Goal: Task Accomplishment & Management: Manage account settings

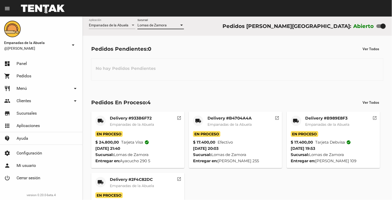
click at [153, 19] on div "[PERSON_NAME] Sucursal" at bounding box center [161, 24] width 47 height 10
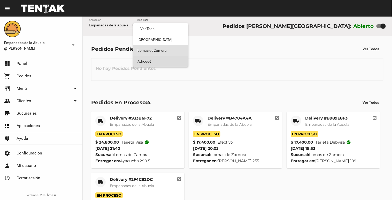
click at [156, 60] on span "Adrogué" at bounding box center [161, 61] width 47 height 11
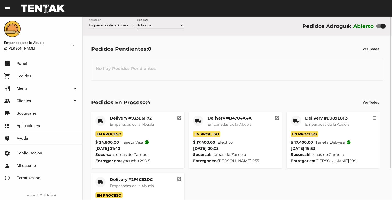
click at [158, 24] on div "Adrogué" at bounding box center [159, 25] width 42 height 4
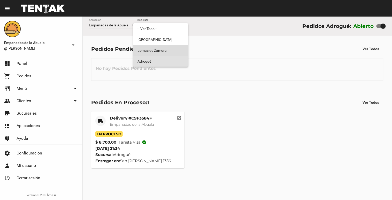
click at [167, 48] on span "Lomas de Zamora" at bounding box center [161, 50] width 47 height 11
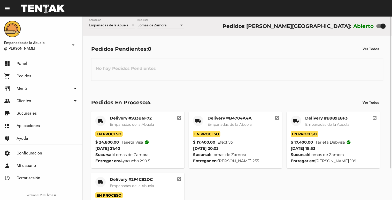
click at [223, 31] on div "Empanadas de la Abuela Aplicación [PERSON_NAME] [GEOGRAPHIC_DATA] Pedidos [PERS…" at bounding box center [237, 26] width 309 height 19
click at [158, 26] on span "Lomas de Zamora" at bounding box center [152, 25] width 29 height 4
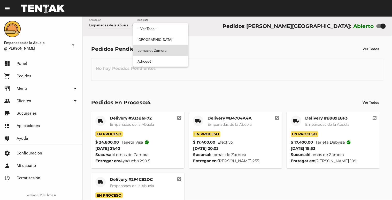
click at [238, 57] on div at bounding box center [196, 100] width 392 height 200
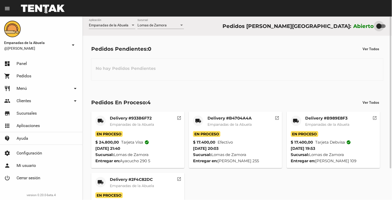
drag, startPoint x: 384, startPoint y: 25, endPoint x: 368, endPoint y: 26, distance: 16.1
click at [368, 26] on div "Abierto" at bounding box center [370, 26] width 32 height 8
checkbox input "false"
click at [182, 25] on div at bounding box center [181, 25] width 3 height 1
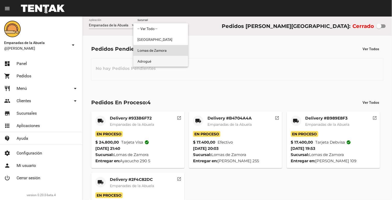
click at [162, 63] on span "Adrogué" at bounding box center [161, 61] width 47 height 11
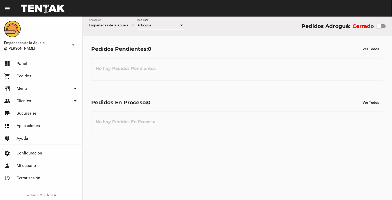
click at [182, 25] on div at bounding box center [181, 25] width 3 height 1
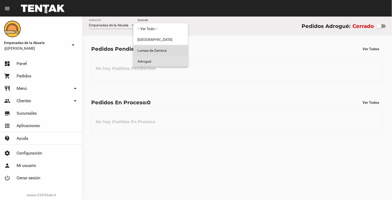
click at [178, 50] on span "Lomas de Zamora" at bounding box center [161, 50] width 47 height 11
